Goal: Task Accomplishment & Management: Complete application form

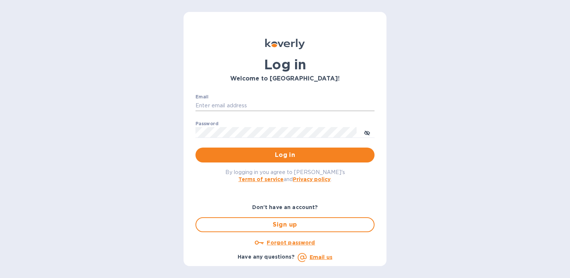
click at [206, 103] on input "Email" at bounding box center [285, 105] width 179 height 11
type input "ryan.jones@evotransinc.com"
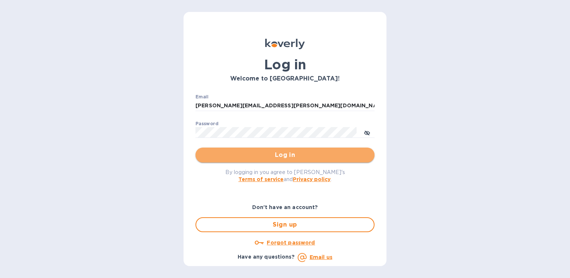
click at [274, 156] on span "Log in" at bounding box center [285, 155] width 167 height 9
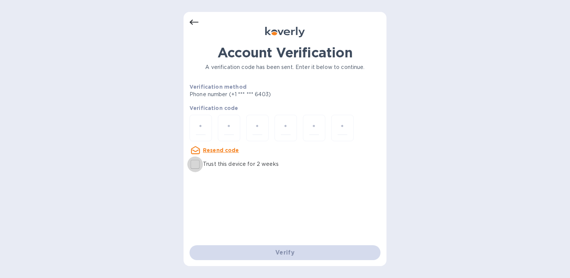
click at [194, 163] on input "Trust this device for 2 weeks" at bounding box center [195, 165] width 16 height 16
checkbox input "true"
click at [202, 126] on input "number" at bounding box center [201, 128] width 10 height 14
type input "8"
type input "2"
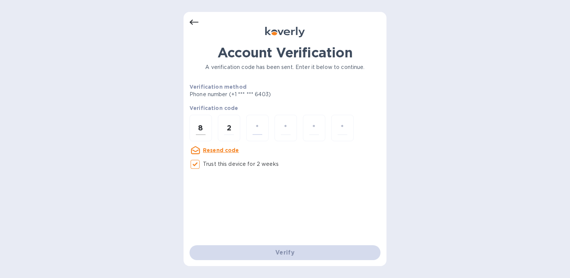
type input "0"
type input "3"
type input "2"
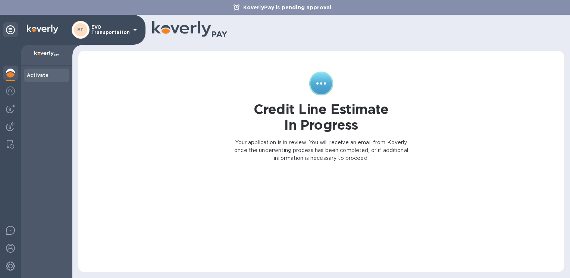
click at [133, 30] on icon at bounding box center [135, 29] width 9 height 9
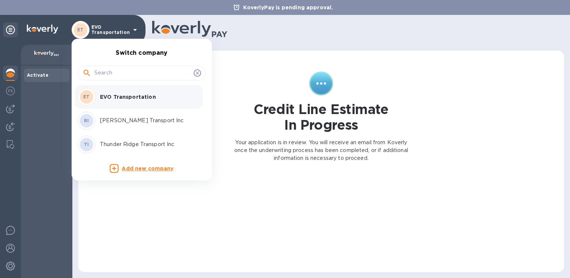
click at [128, 144] on p "Thunder Ridge Transport Inc" at bounding box center [147, 145] width 94 height 8
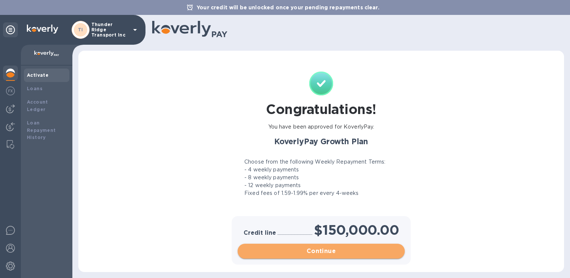
click at [318, 249] on span "Continue" at bounding box center [321, 251] width 155 height 9
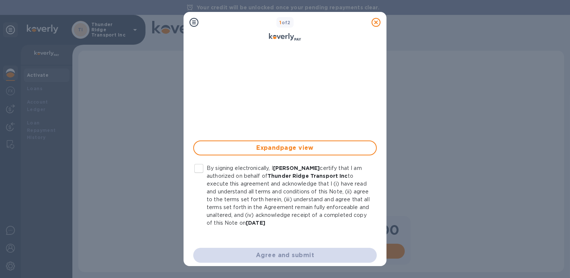
scroll to position [178, 0]
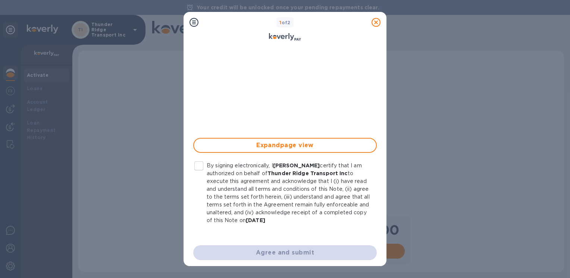
click at [263, 253] on div "Agree and submit" at bounding box center [285, 253] width 193 height 24
click at [297, 148] on span "Expand page view" at bounding box center [285, 145] width 170 height 9
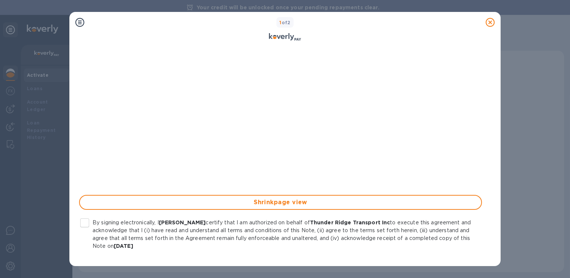
scroll to position [146, 0]
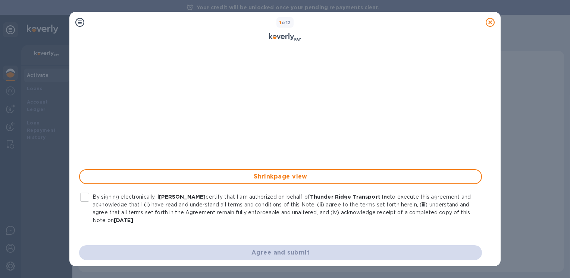
click at [294, 251] on div "Agree and submit" at bounding box center [281, 253] width 412 height 24
click at [84, 194] on input "By signing electronically, I Ryan Jones certify that I am authorized on behalf …" at bounding box center [85, 198] width 16 height 16
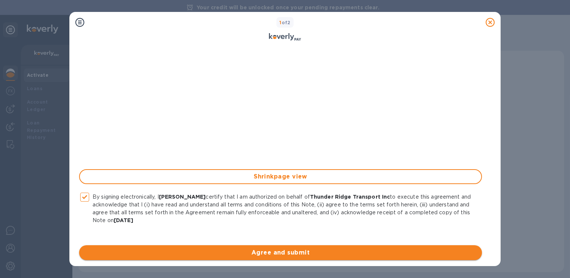
click at [291, 250] on span "Agree and submit" at bounding box center [280, 253] width 391 height 9
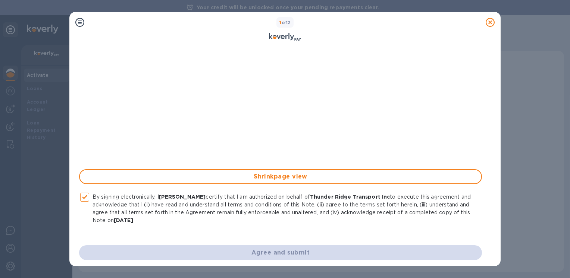
checkbox input "false"
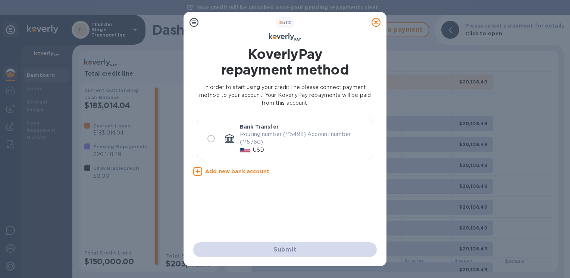
click at [211, 138] on input "radio" at bounding box center [211, 139] width 16 height 16
radio input "true"
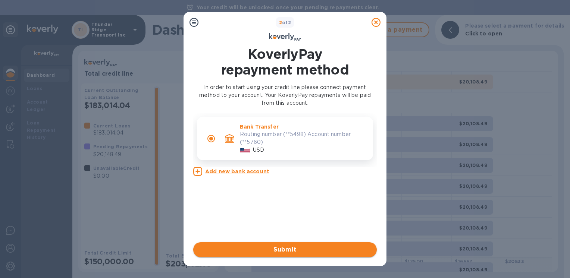
click at [274, 248] on span "Submit" at bounding box center [285, 250] width 172 height 9
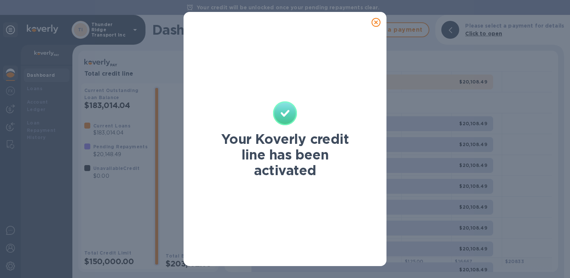
click at [376, 20] on icon at bounding box center [376, 22] width 9 height 9
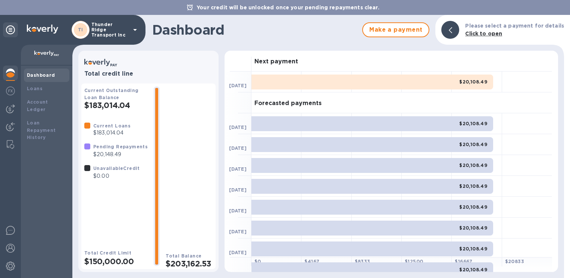
click at [134, 29] on icon at bounding box center [135, 30] width 4 height 2
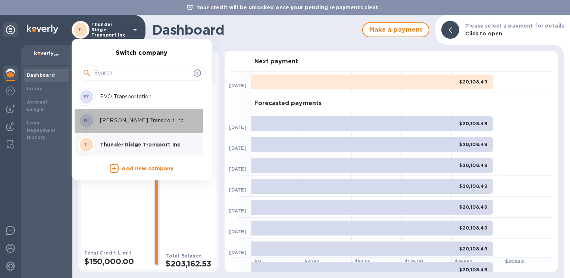
click at [122, 120] on p "Ritter Transport Inc" at bounding box center [147, 121] width 94 height 8
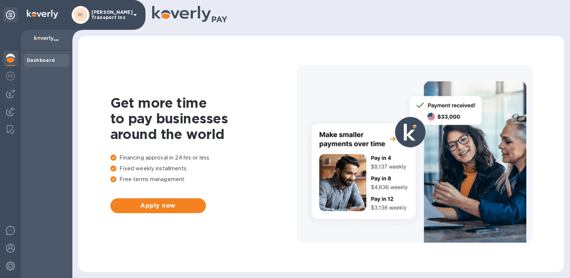
click at [129, 12] on div "RI Ritter Transport Inc" at bounding box center [106, 15] width 68 height 18
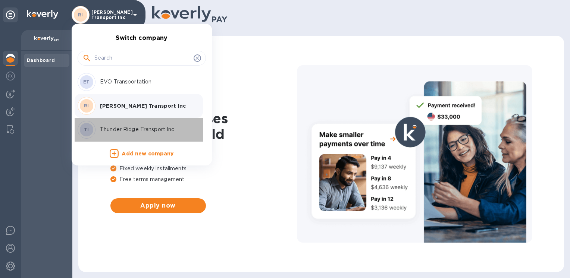
click at [109, 128] on p "Thunder Ridge Transport Inc" at bounding box center [147, 130] width 94 height 8
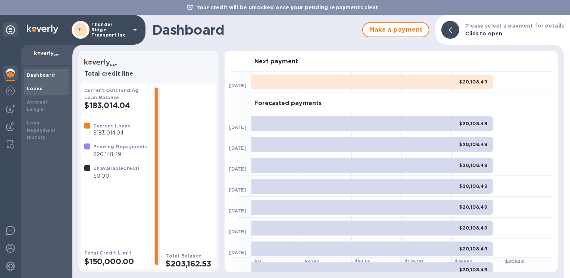
click at [36, 90] on b "Loans" at bounding box center [35, 89] width 16 height 6
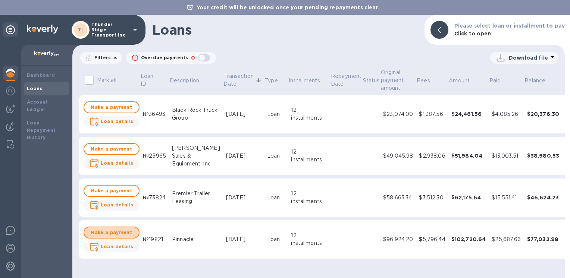
click at [112, 234] on span "Make a payment" at bounding box center [111, 232] width 43 height 9
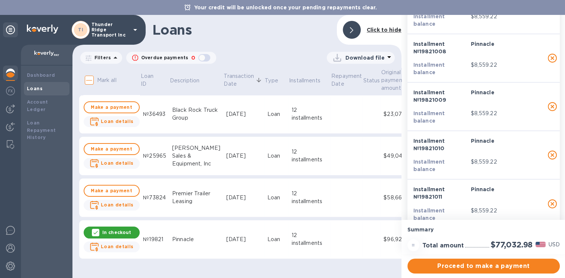
scroll to position [6, 0]
click at [37, 72] on b "Dashboard" at bounding box center [41, 75] width 28 height 6
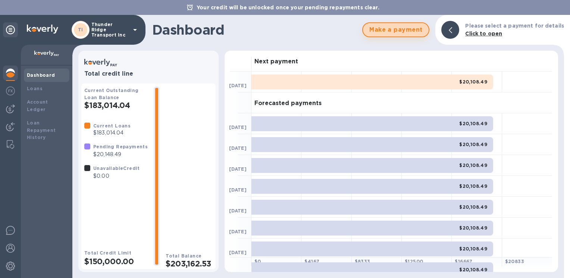
click at [399, 31] on span "Make a payment" at bounding box center [396, 29] width 54 height 9
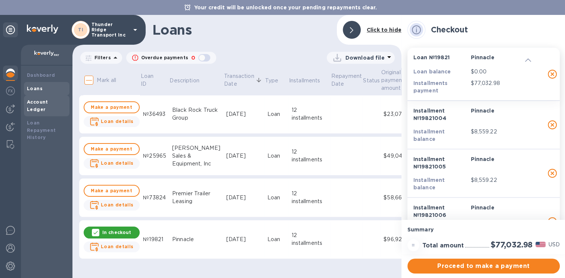
click at [35, 102] on b "Account Ledger" at bounding box center [37, 105] width 21 height 13
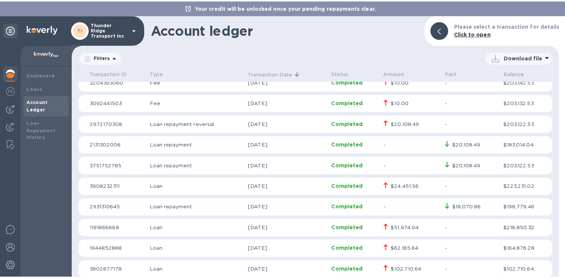
scroll to position [81, 0]
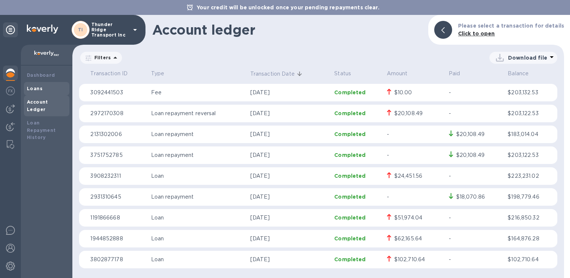
click at [35, 89] on b "Loans" at bounding box center [35, 89] width 16 height 6
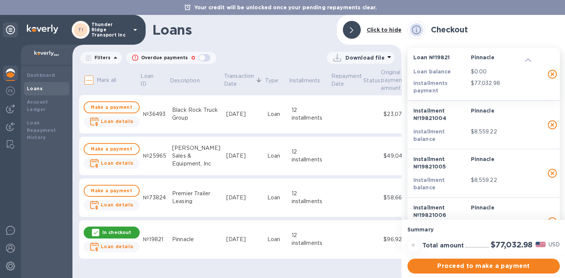
click at [93, 231] on icon at bounding box center [96, 233] width 6 height 6
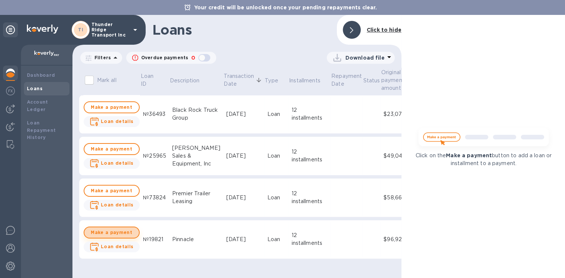
click at [116, 232] on span "Make a payment" at bounding box center [111, 232] width 43 height 9
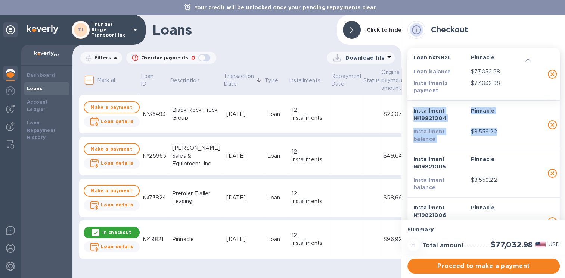
scroll to position [0, 1]
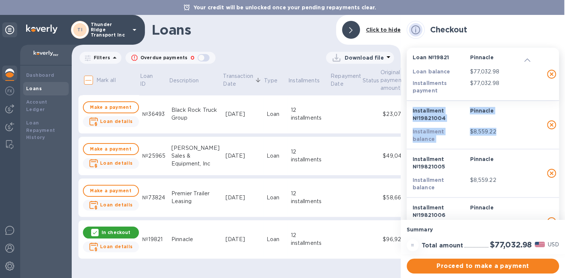
drag, startPoint x: 562, startPoint y: 95, endPoint x: 561, endPoint y: 106, distance: 11.6
click at [561, 106] on div "Checkout Loan № 19821 Pinnacle Loan balance $77,032.98 Installments payment $77…" at bounding box center [483, 117] width 164 height 205
drag, startPoint x: 561, startPoint y: 106, endPoint x: 509, endPoint y: 23, distance: 98.3
click at [509, 23] on div "Checkout" at bounding box center [483, 30] width 152 height 18
click at [460, 262] on span "Proceed to make a payment" at bounding box center [482, 266] width 140 height 9
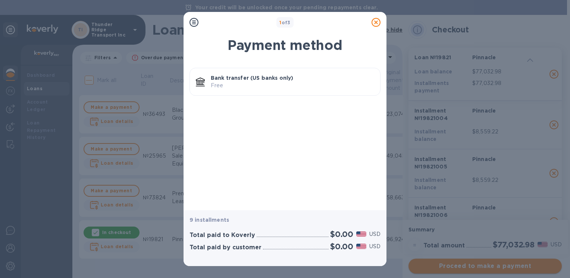
scroll to position [0, 0]
click at [375, 23] on icon at bounding box center [376, 22] width 9 height 9
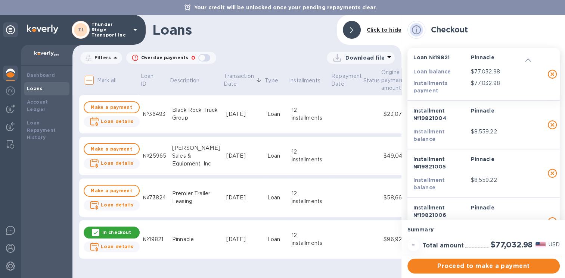
click at [93, 232] on icon at bounding box center [96, 233] width 6 height 6
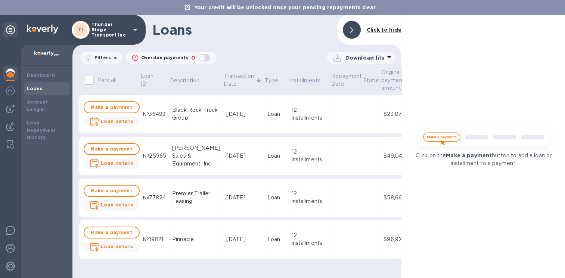
click at [349, 32] on div at bounding box center [352, 30] width 18 height 18
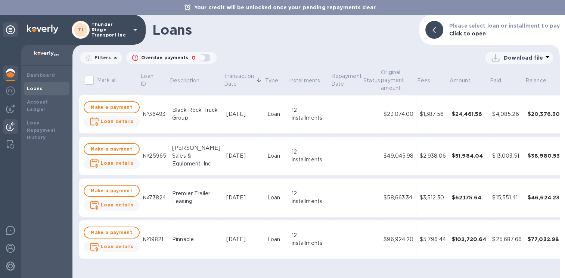
click at [9, 127] on img at bounding box center [10, 126] width 9 height 9
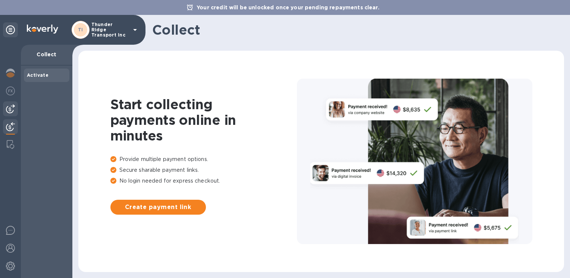
click at [8, 109] on img at bounding box center [10, 109] width 9 height 9
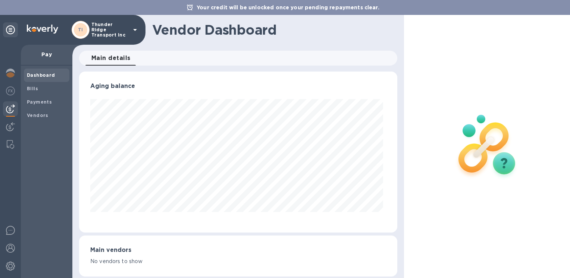
scroll to position [161, 315]
click at [40, 115] on b "Vendors" at bounding box center [38, 116] width 22 height 6
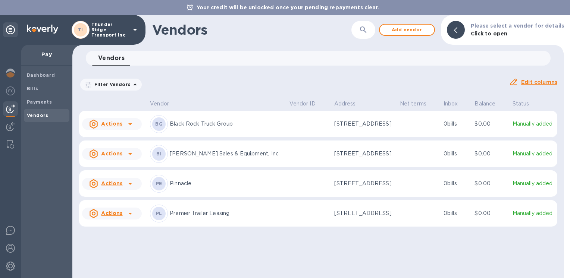
click at [130, 185] on icon at bounding box center [130, 184] width 4 height 2
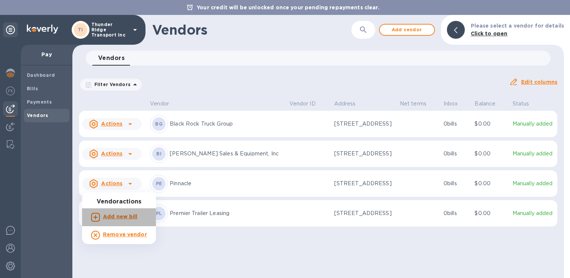
click at [124, 218] on b "Add new bill" at bounding box center [120, 217] width 35 height 6
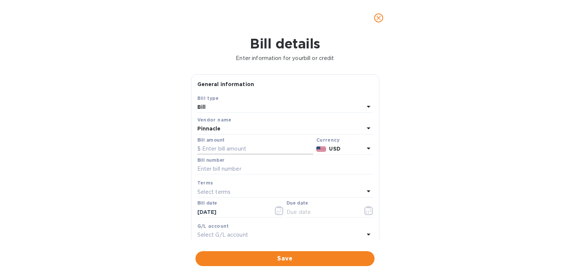
click at [237, 149] on input "text" at bounding box center [255, 149] width 116 height 11
type input "100,000"
click at [229, 167] on input "text" at bounding box center [285, 169] width 176 height 11
type input "Pinnacle02"
click at [367, 190] on icon at bounding box center [368, 191] width 9 height 9
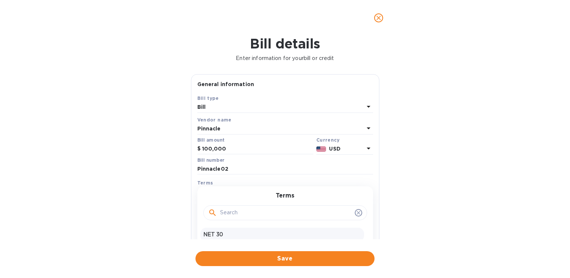
click at [215, 234] on p "NET 30" at bounding box center [282, 235] width 158 height 8
type input "[DATE]"
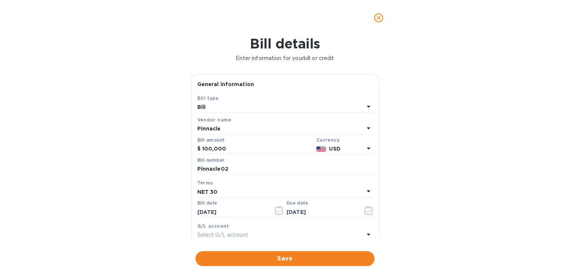
click at [364, 234] on icon at bounding box center [368, 234] width 9 height 9
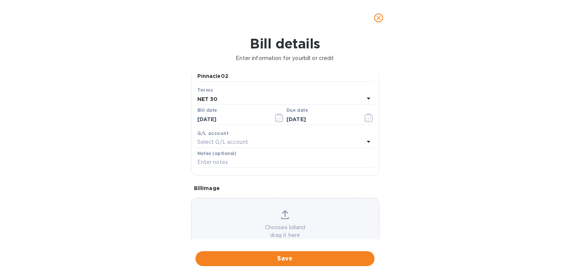
scroll to position [94, 0]
click at [367, 140] on icon at bounding box center [369, 141] width 4 height 2
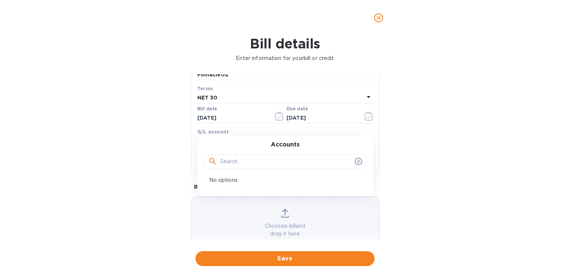
click at [240, 214] on div "Choose a bill and drag it here" at bounding box center [286, 223] width 188 height 29
click at [281, 217] on icon at bounding box center [285, 213] width 8 height 9
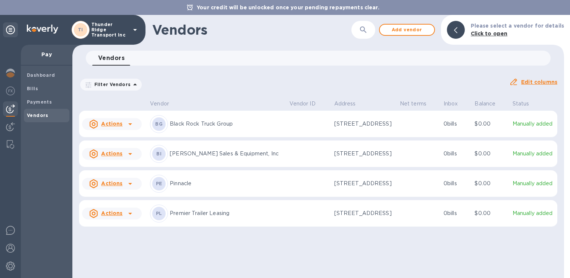
click at [131, 217] on icon at bounding box center [130, 213] width 9 height 9
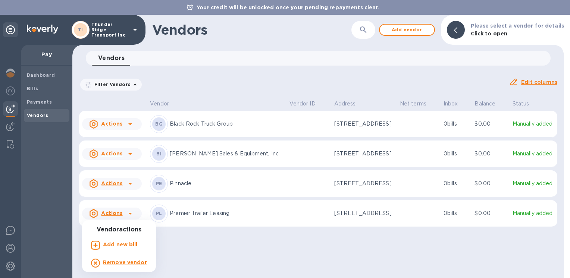
click at [128, 244] on b "Add new bill" at bounding box center [120, 245] width 35 height 6
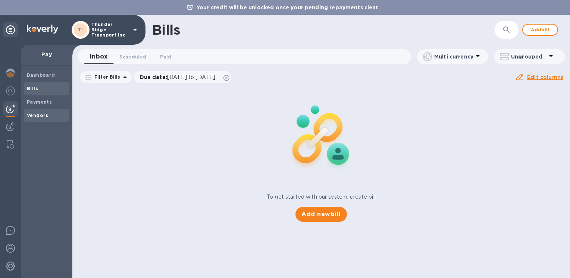
click at [42, 115] on b "Vendors" at bounding box center [38, 116] width 22 height 6
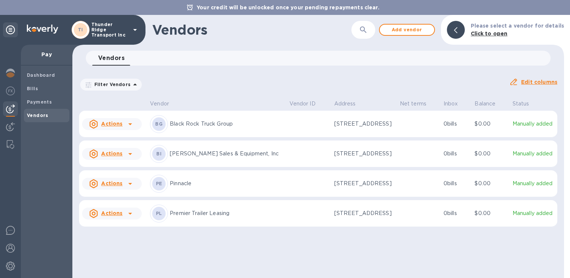
click at [131, 187] on icon at bounding box center [130, 184] width 9 height 9
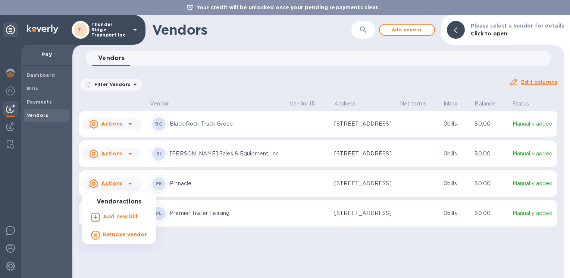
click at [124, 216] on b "Add new bill" at bounding box center [120, 217] width 35 height 6
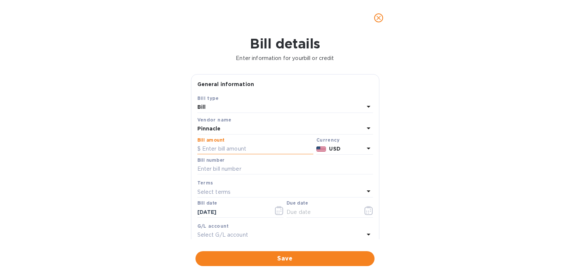
click at [209, 150] on input "text" at bounding box center [255, 149] width 116 height 11
type input "92,446.30"
click at [211, 170] on input "text" at bounding box center [285, 169] width 176 height 11
type input "Pinnacle02"
click at [243, 190] on div "Select terms" at bounding box center [280, 192] width 167 height 10
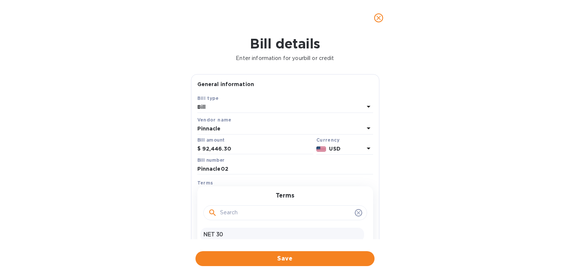
click at [219, 234] on p "NET 30" at bounding box center [282, 235] width 158 height 8
type input "[DATE]"
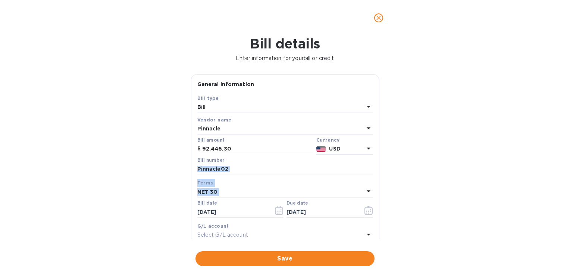
drag, startPoint x: 379, startPoint y: 165, endPoint x: 374, endPoint y: 190, distance: 25.6
click at [374, 190] on div "General information Save Bill type Bill Vendor name Pinnacle Bill amount $ 92,4…" at bounding box center [285, 156] width 196 height 165
click at [125, 190] on div "Bill details Enter information for your bill or credit General information Save…" at bounding box center [285, 157] width 570 height 243
drag, startPoint x: 376, startPoint y: 169, endPoint x: 374, endPoint y: 196, distance: 27.0
click at [374, 196] on div "General information Save Bill type Bill Vendor name Pinnacle Bill amount $ 92,4…" at bounding box center [285, 171] width 189 height 194
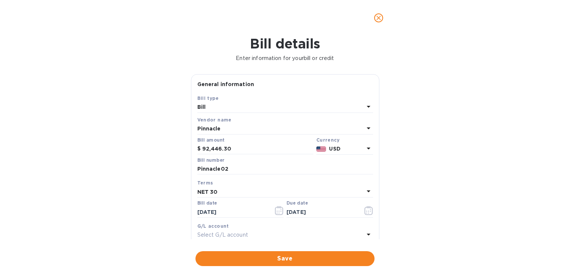
drag, startPoint x: 374, startPoint y: 196, endPoint x: 376, endPoint y: 219, distance: 22.9
click at [376, 219] on div "General information Save Bill type Bill Vendor name Pinnacle Bill amount $ 92,4…" at bounding box center [285, 156] width 189 height 165
click at [376, 227] on div "Save Bill type Bill Vendor name Pinnacle Bill amount $ 92,446.30 Currency USD B…" at bounding box center [286, 181] width 188 height 174
drag, startPoint x: 376, startPoint y: 164, endPoint x: 374, endPoint y: 172, distance: 8.8
click at [374, 172] on div "General information Save Bill type Bill Vendor name Pinnacle Bill amount $ 92,4…" at bounding box center [285, 171] width 189 height 194
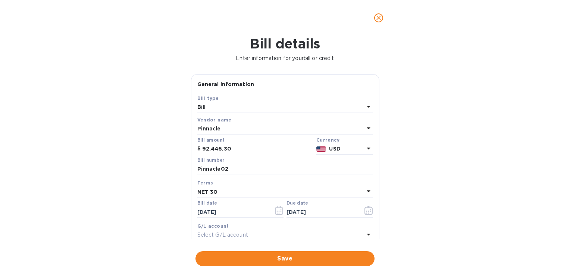
click at [239, 234] on p "Select G/L account" at bounding box center [222, 235] width 51 height 8
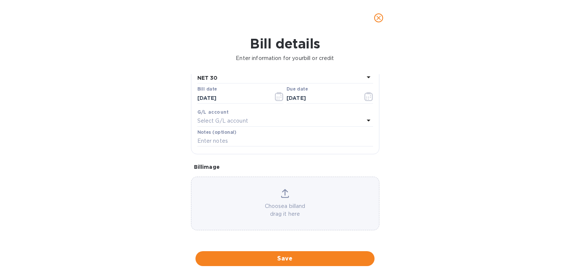
scroll to position [115, 0]
click at [282, 208] on p "Choose a bill and drag it here" at bounding box center [286, 211] width 188 height 16
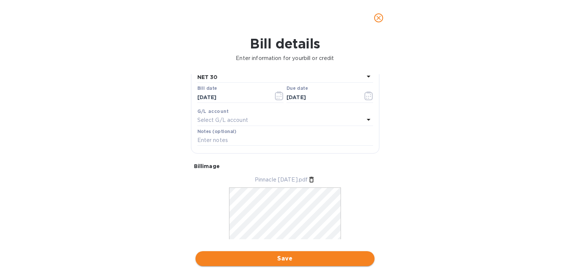
click at [303, 258] on span "Save" at bounding box center [285, 259] width 167 height 9
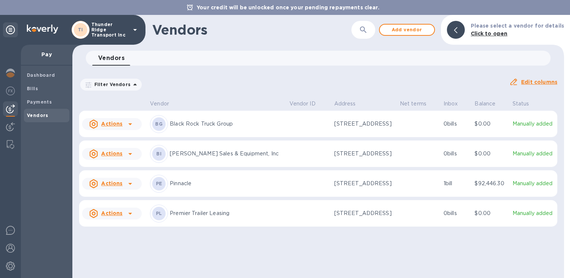
click at [331, 188] on td "[STREET_ADDRESS]" at bounding box center [364, 184] width 66 height 27
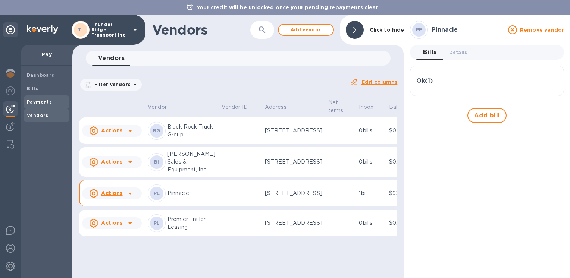
click at [41, 101] on b "Payments" at bounding box center [39, 102] width 25 height 6
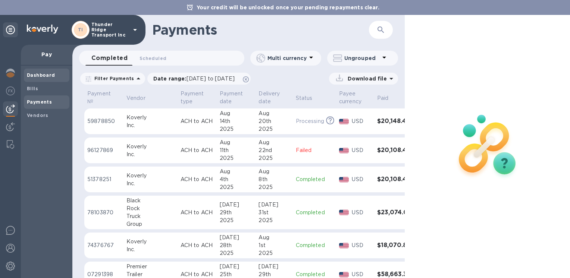
click at [43, 75] on b "Dashboard" at bounding box center [41, 75] width 28 height 6
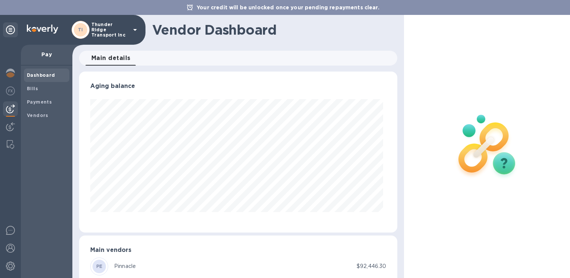
scroll to position [161, 315]
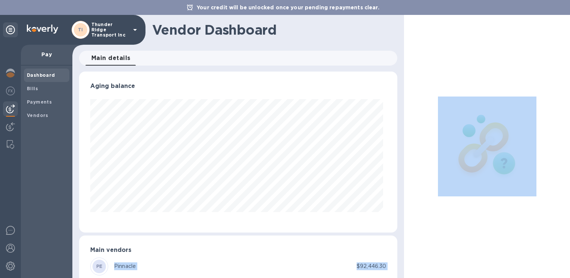
drag, startPoint x: 405, startPoint y: 200, endPoint x: 401, endPoint y: 244, distance: 44.2
click at [401, 244] on div "Vendor Dashboard Main details 0 Aging balance Main vendors PE Pinnacle $92,446.…" at bounding box center [321, 147] width 498 height 264
click at [281, 246] on div "Main vendors PE Pinnacle $92,446.30" at bounding box center [238, 263] width 318 height 55
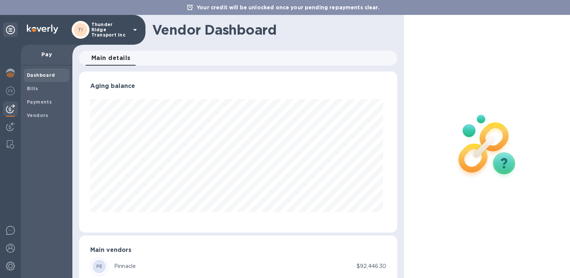
click at [402, 268] on div "Aging balance Main vendors PE Pinnacle $92,446.30" at bounding box center [238, 175] width 335 height 210
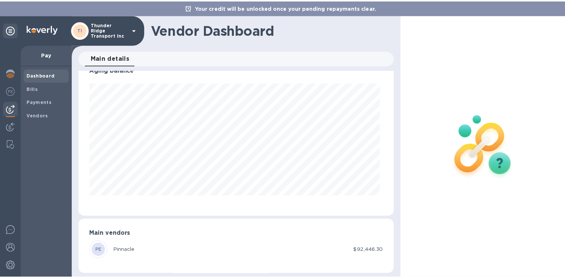
scroll to position [19, 0]
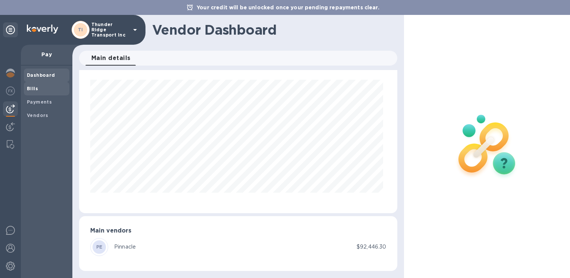
click at [39, 90] on span "Bills" at bounding box center [47, 88] width 40 height 7
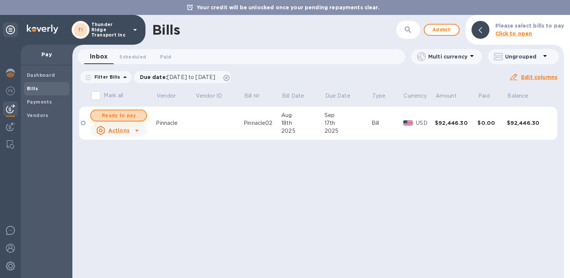
click at [121, 116] on span "Ready to pay" at bounding box center [118, 115] width 43 height 9
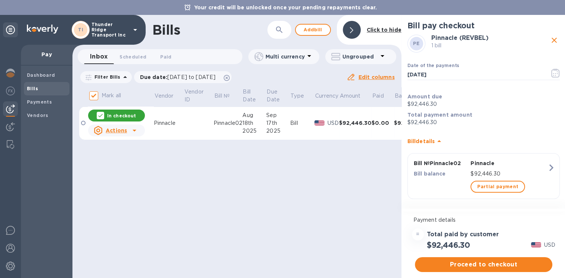
scroll to position [6, 0]
click at [454, 261] on span "Proceed to checkout" at bounding box center [483, 265] width 125 height 9
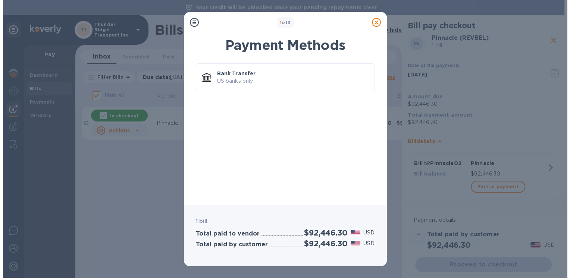
scroll to position [0, 0]
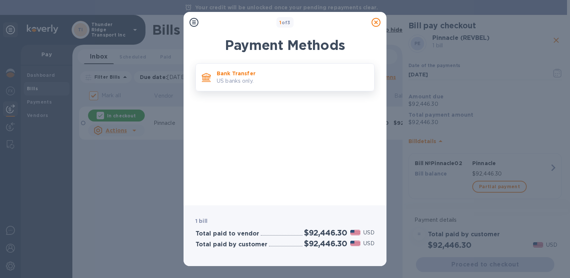
click at [275, 75] on p "Bank Transfer" at bounding box center [293, 73] width 152 height 7
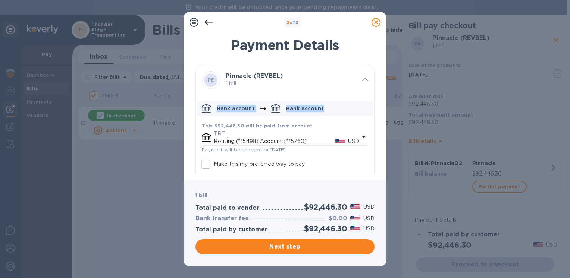
drag, startPoint x: 371, startPoint y: 95, endPoint x: 371, endPoint y: 108, distance: 13.1
click at [371, 108] on div "Bank account Bank account This $92,446.30 will be paid from account TRT Routing…" at bounding box center [285, 151] width 178 height 113
click at [117, 169] on div "2 of 3 Payment Details PE Pinnacle (REVBEL) 1 bill Bank account Bank account Th…" at bounding box center [285, 139] width 570 height 278
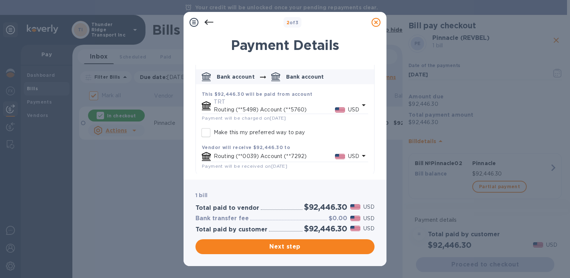
scroll to position [34, 0]
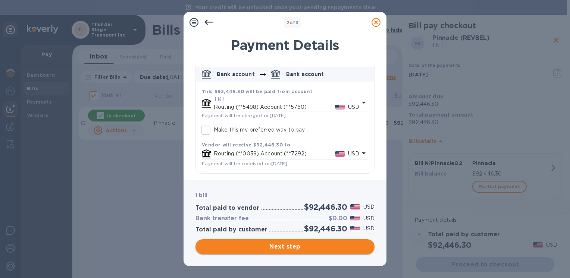
click at [292, 247] on span "Next step" at bounding box center [285, 247] width 167 height 9
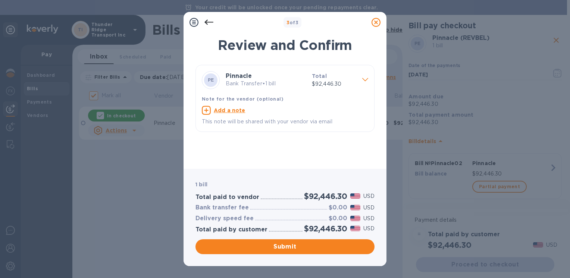
click at [364, 81] on icon at bounding box center [365, 79] width 6 height 3
click at [376, 20] on icon at bounding box center [376, 22] width 9 height 9
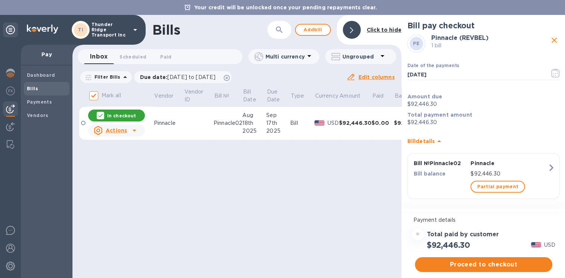
click at [218, 193] on div "Bills ​ Add [PERSON_NAME] to hide Inbox 0 Scheduled 0 Paid 0 Multi currency Ung…" at bounding box center [236, 147] width 329 height 264
click at [133, 131] on icon at bounding box center [134, 130] width 9 height 9
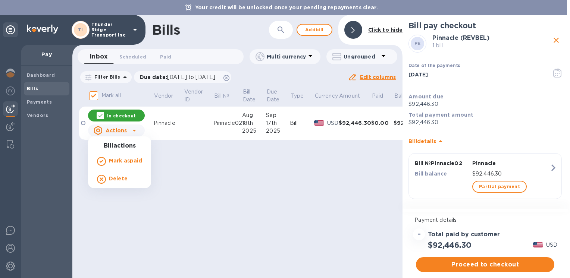
click at [222, 185] on div at bounding box center [285, 139] width 570 height 278
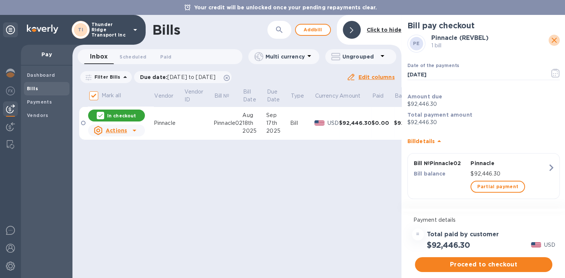
click at [549, 40] on icon "close" at bounding box center [553, 40] width 9 height 9
checkbox input "false"
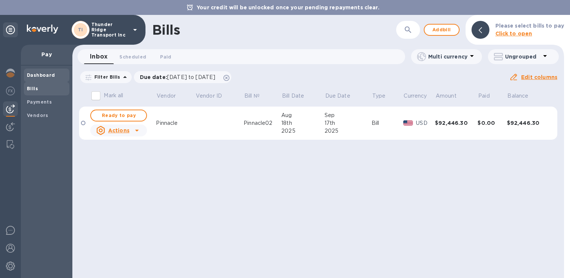
click at [35, 75] on b "Dashboard" at bounding box center [41, 75] width 28 height 6
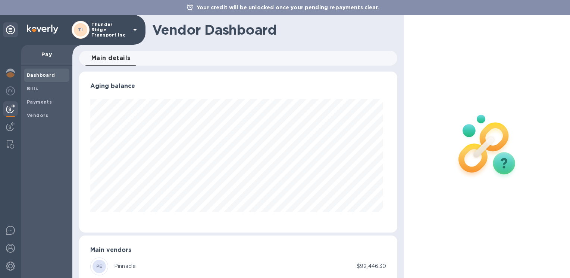
scroll to position [161, 315]
click at [8, 92] on img at bounding box center [10, 91] width 9 height 9
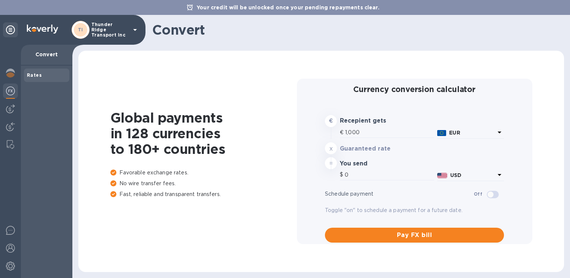
type input "1,173.65"
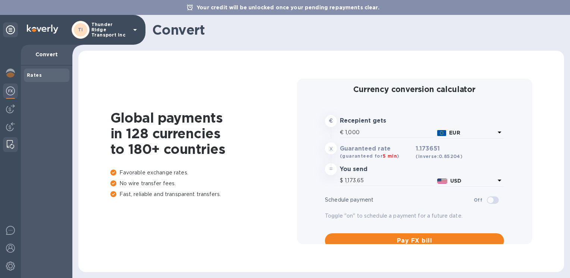
click at [9, 142] on img at bounding box center [10, 144] width 7 height 9
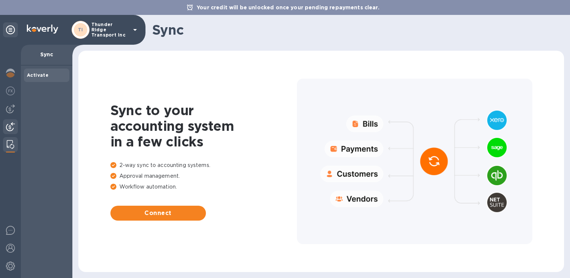
click at [6, 125] on img at bounding box center [10, 126] width 9 height 9
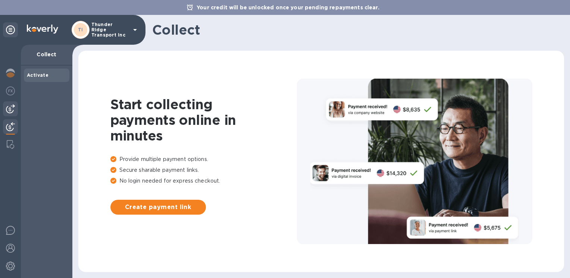
click at [7, 107] on img at bounding box center [10, 109] width 9 height 9
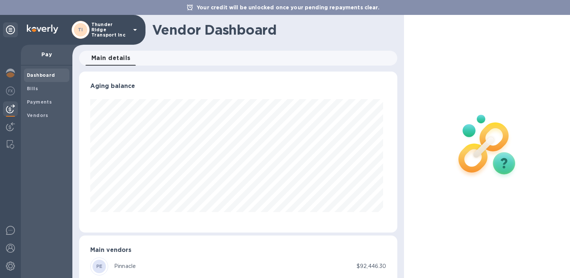
scroll to position [161, 315]
click at [9, 91] on img at bounding box center [10, 91] width 9 height 9
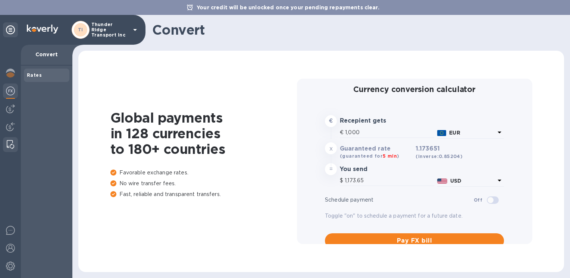
click at [8, 144] on img at bounding box center [10, 144] width 7 height 9
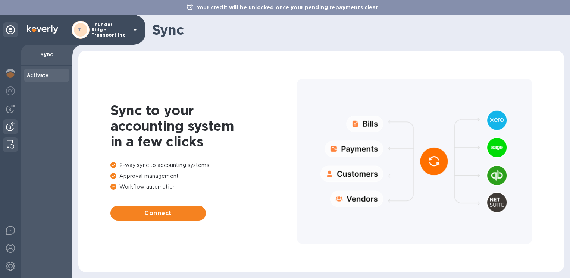
click at [9, 127] on img at bounding box center [10, 126] width 9 height 9
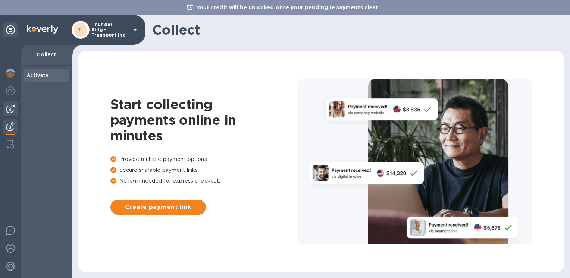
click at [7, 111] on img at bounding box center [10, 109] width 9 height 9
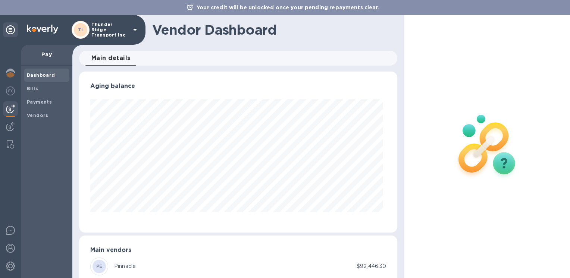
scroll to position [161, 315]
click at [36, 104] on b "Payments" at bounding box center [39, 102] width 25 height 6
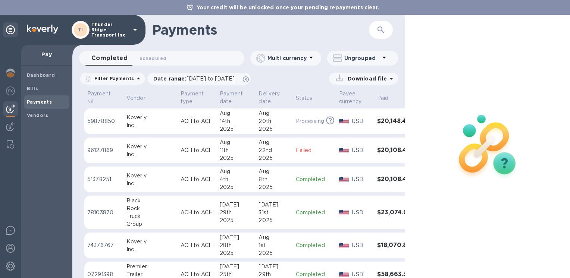
click at [340, 80] on icon at bounding box center [339, 78] width 10 height 10
click at [292, 80] on div "Download file" at bounding box center [326, 79] width 143 height 12
click at [220, 206] on div "[DATE]" at bounding box center [236, 205] width 33 height 8
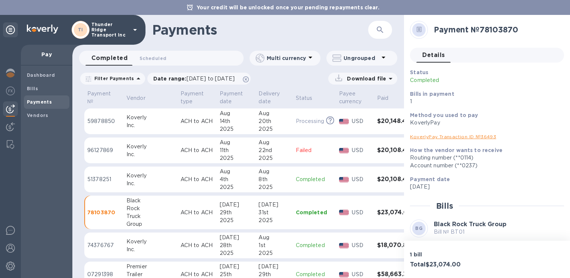
click at [296, 176] on p "Completed" at bounding box center [314, 180] width 37 height 8
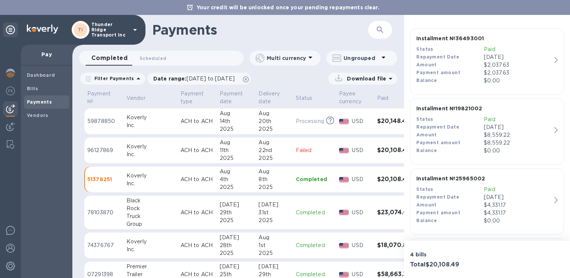
click at [352, 78] on p "Download file" at bounding box center [365, 78] width 42 height 7
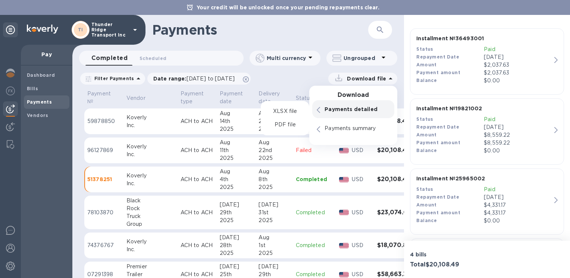
click at [351, 108] on p "Payments detailed" at bounding box center [357, 109] width 65 height 7
click at [288, 112] on p "XLSX file" at bounding box center [285, 111] width 25 height 7
